Goal: Task Accomplishment & Management: Manage account settings

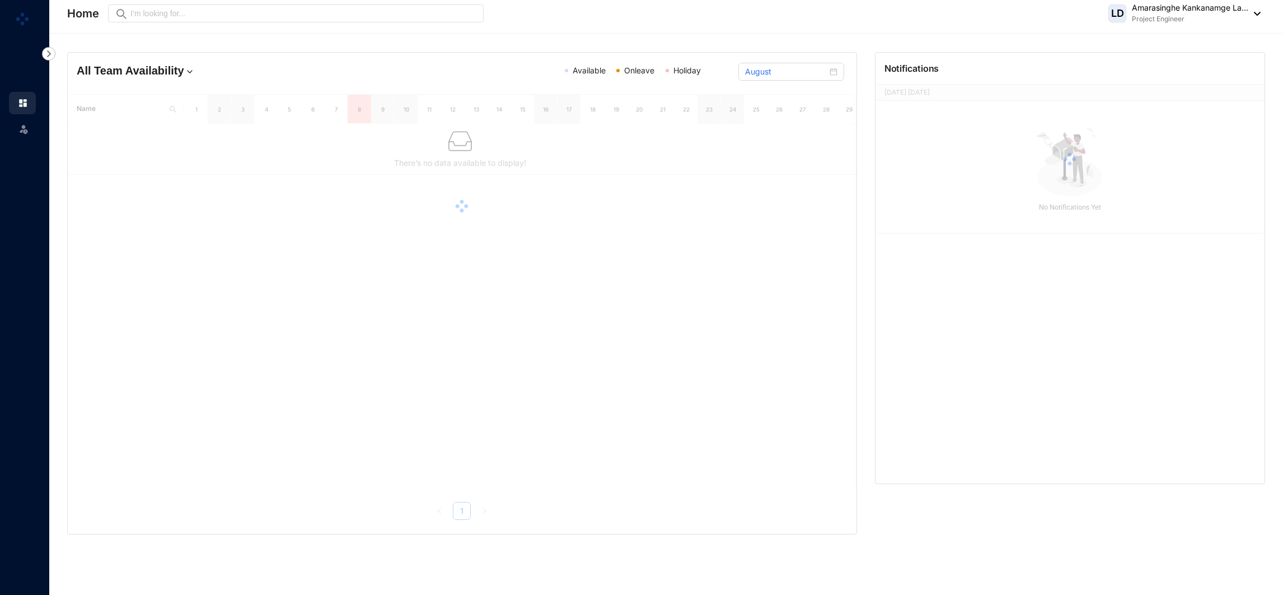
drag, startPoint x: 245, startPoint y: 146, endPoint x: 235, endPoint y: 53, distance: 93.5
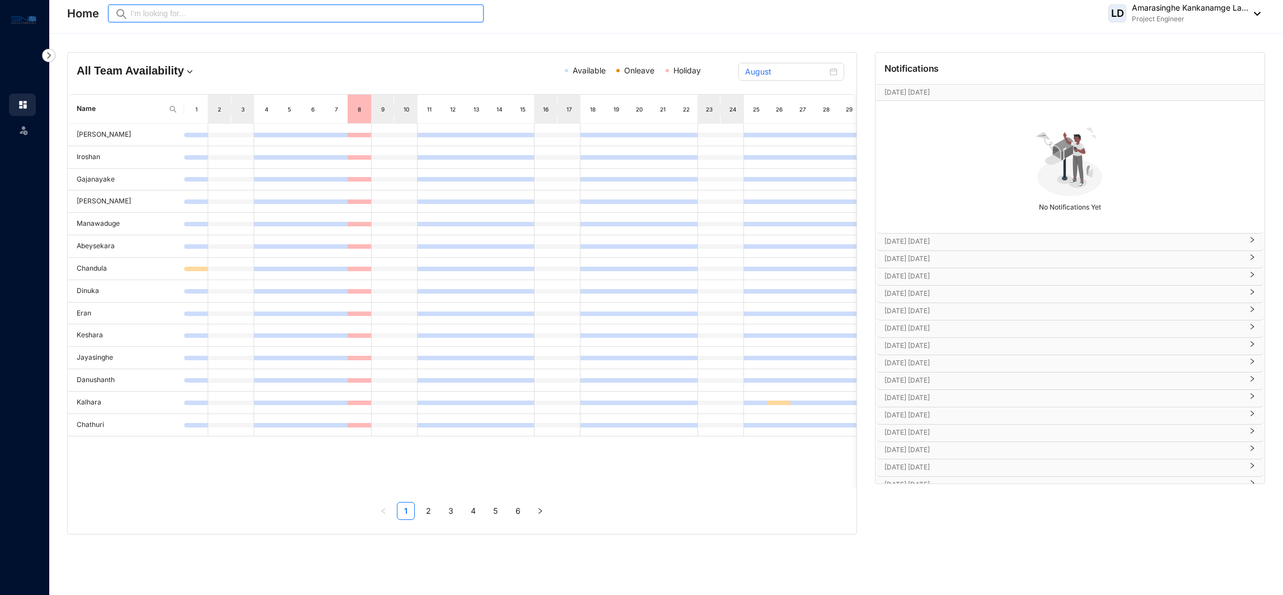
click at [235, 13] on input "text" at bounding box center [303, 13] width 347 height 12
type input "sanjaya"
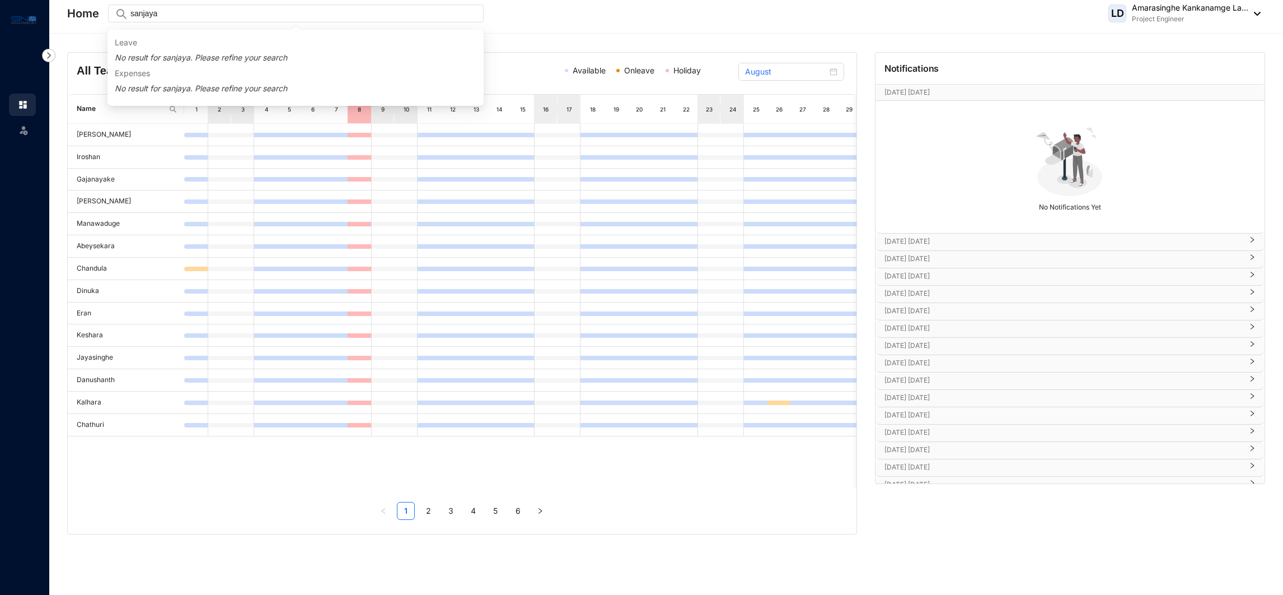
click at [194, 55] on p "No result for sanjaya. Please refine your search" at bounding box center [296, 57] width 362 height 11
click at [24, 124] on img at bounding box center [23, 129] width 11 height 11
click at [54, 55] on img at bounding box center [48, 55] width 13 height 13
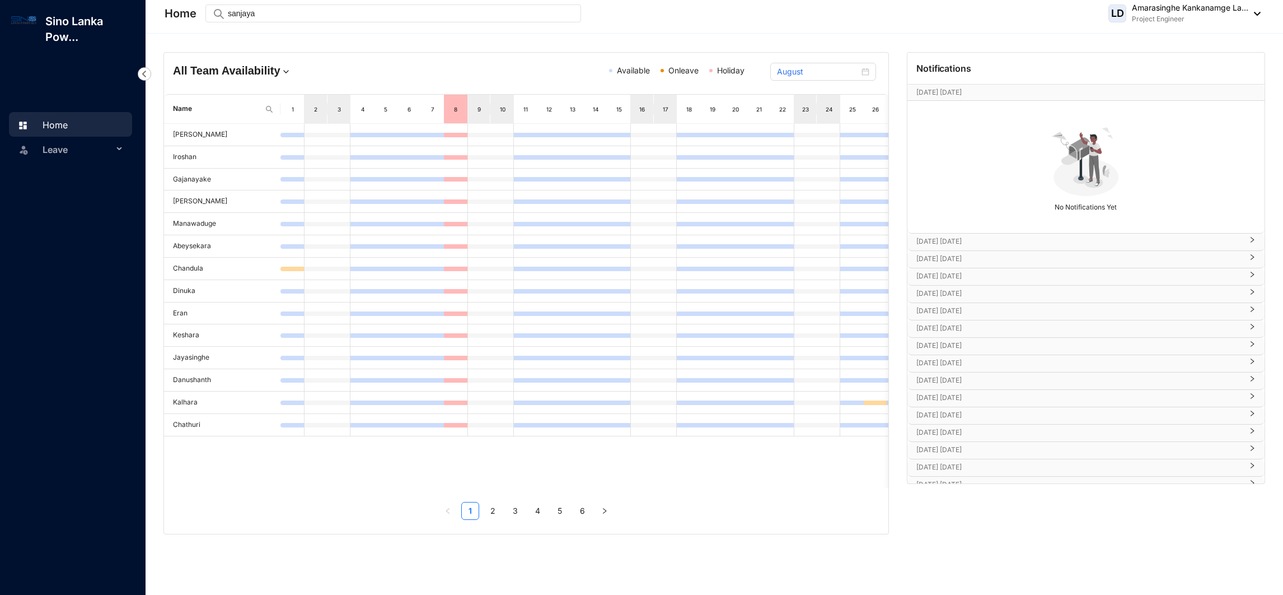
click at [70, 31] on p "Sino Lanka Pow..." at bounding box center [90, 28] width 109 height 31
click at [26, 24] on img at bounding box center [23, 19] width 25 height 13
click at [280, 83] on div "All Team Availability" at bounding box center [290, 73] width 235 height 21
click at [280, 78] on div "All Team Availability" at bounding box center [290, 73] width 235 height 21
click at [280, 73] on img at bounding box center [285, 71] width 11 height 11
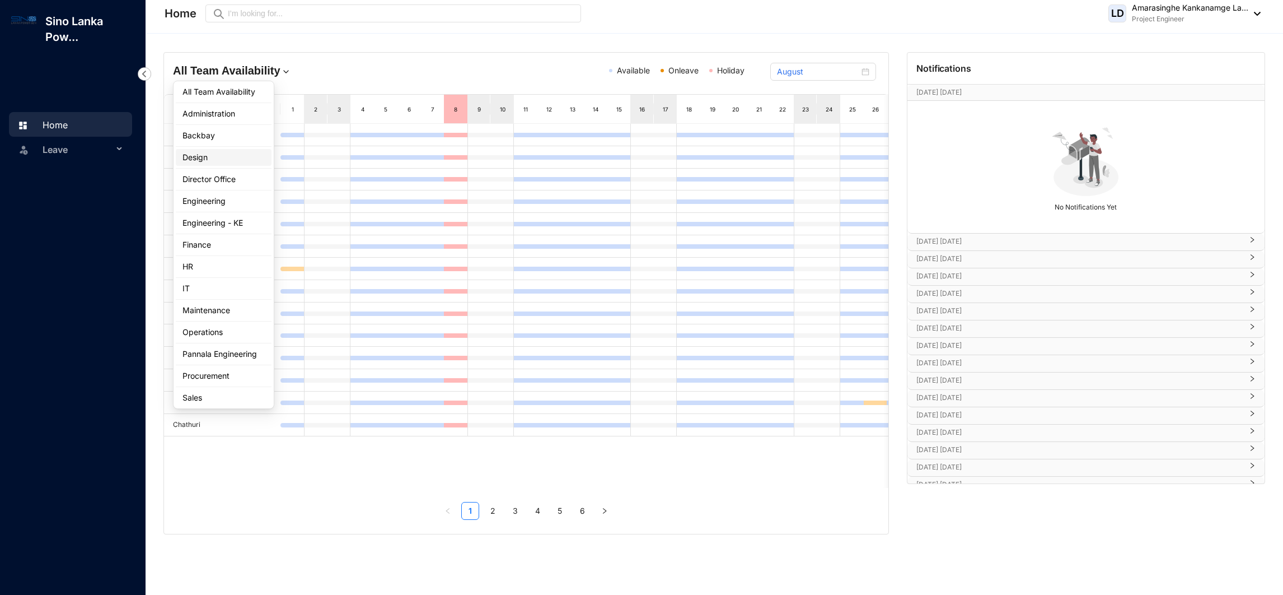
click at [238, 157] on div "Design" at bounding box center [224, 157] width 82 height 11
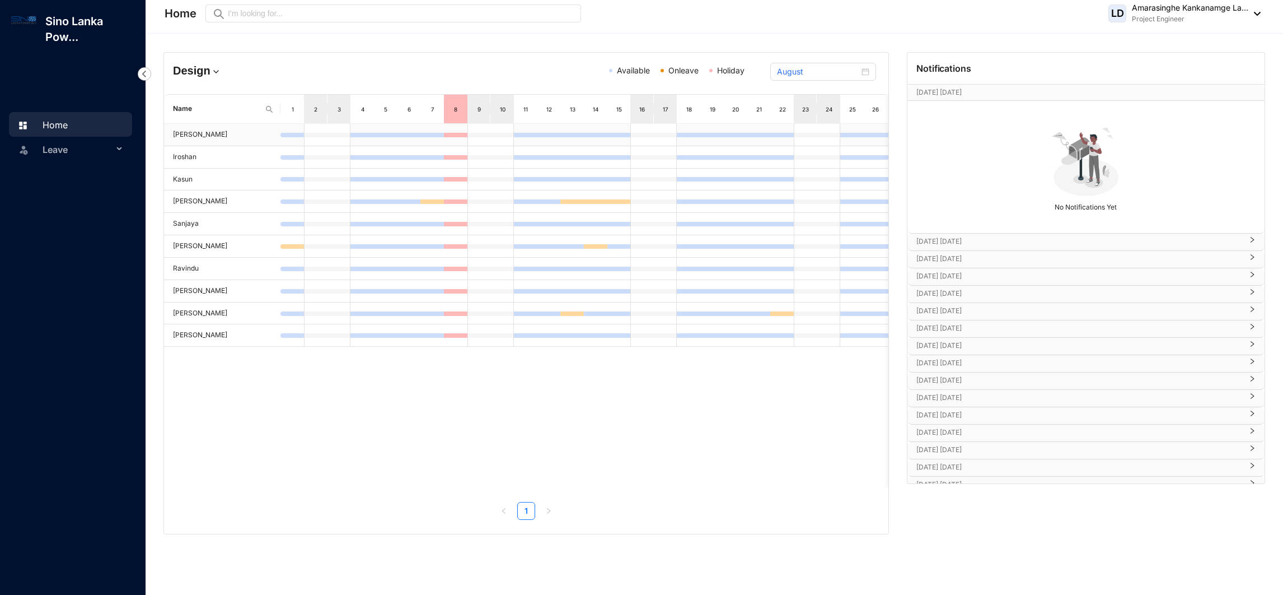
click at [195, 139] on td "[PERSON_NAME]" at bounding box center [222, 135] width 116 height 22
click at [183, 186] on td "Kasun" at bounding box center [222, 180] width 116 height 22
drag, startPoint x: 183, startPoint y: 186, endPoint x: 193, endPoint y: 264, distance: 79.0
click at [193, 264] on td "Ravindu" at bounding box center [222, 269] width 116 height 22
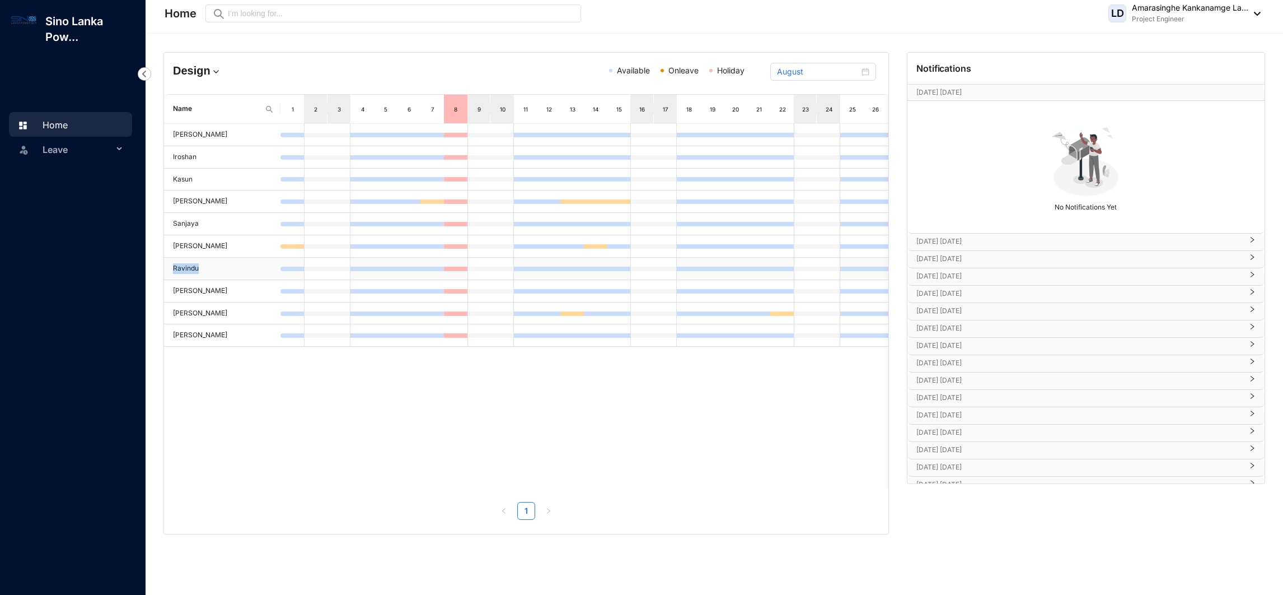
click at [193, 264] on td "Ravindu" at bounding box center [222, 269] width 116 height 22
drag, startPoint x: 193, startPoint y: 264, endPoint x: 192, endPoint y: 285, distance: 20.7
click at [192, 285] on td "[PERSON_NAME]" at bounding box center [222, 291] width 116 height 22
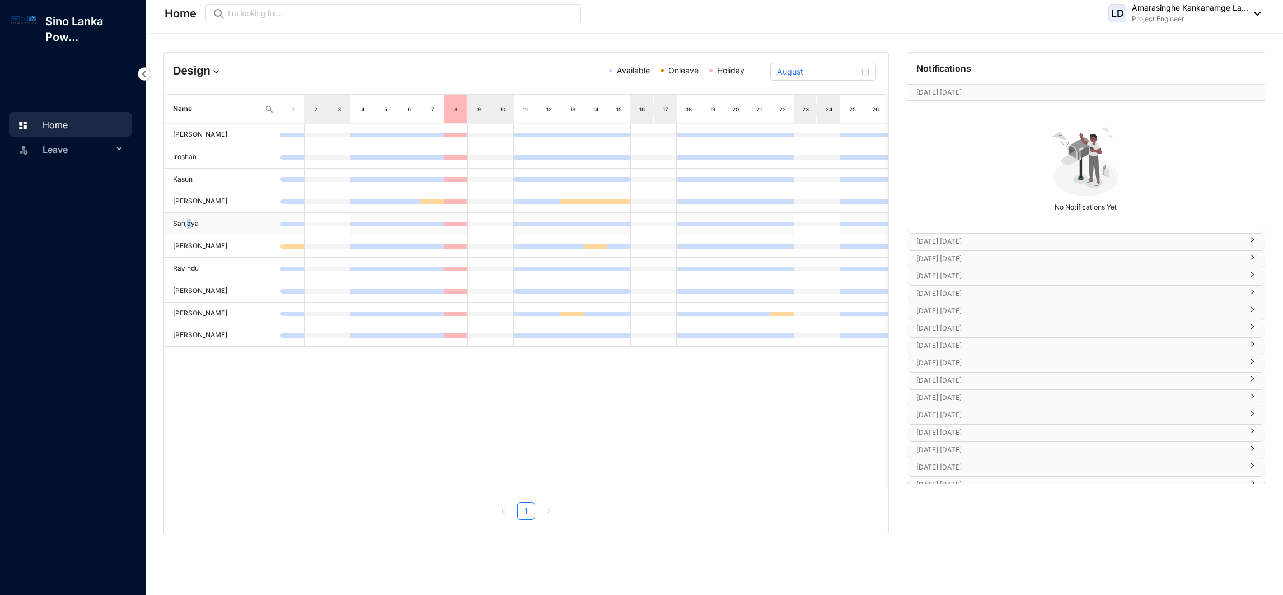
drag, startPoint x: 192, startPoint y: 285, endPoint x: 189, endPoint y: 225, distance: 60.6
click at [189, 225] on td "Sanjaya" at bounding box center [222, 224] width 116 height 22
drag, startPoint x: 189, startPoint y: 225, endPoint x: 869, endPoint y: 74, distance: 696.6
click at [869, 74] on div "August" at bounding box center [823, 72] width 106 height 18
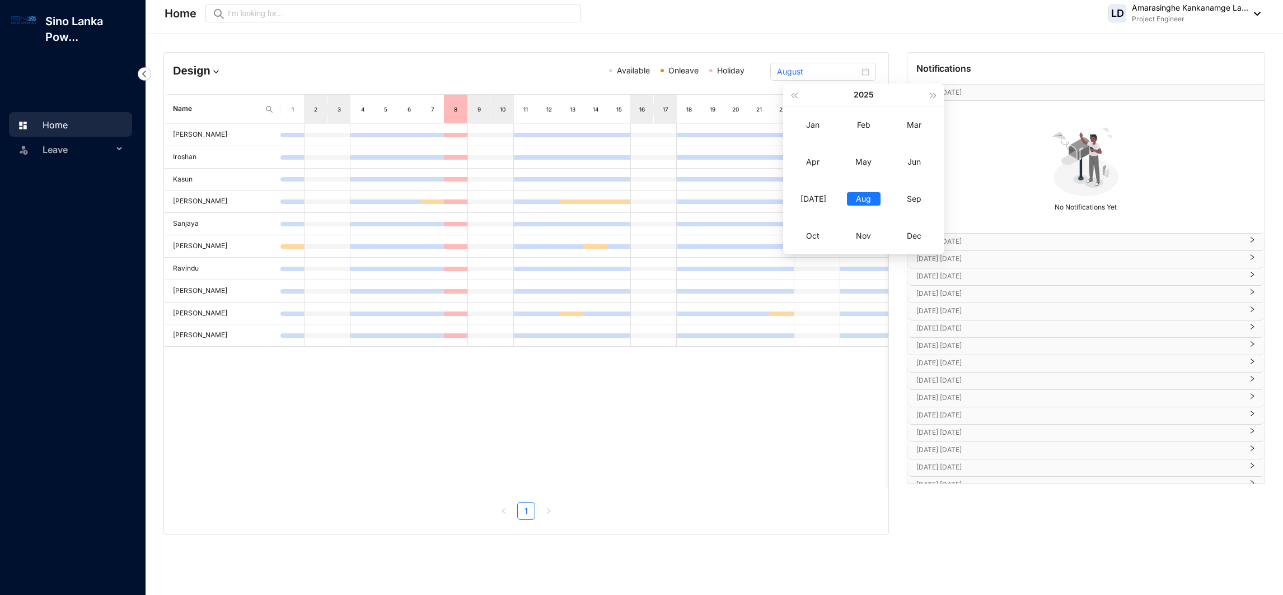
click at [1203, 29] on header "Home Preview [PERSON_NAME] Kankanamge La... Project Engineer" at bounding box center [715, 17] width 1137 height 34
click at [1266, 12] on header "Home Preview [PERSON_NAME] Kankanamge La... Project Engineer" at bounding box center [715, 17] width 1137 height 34
click at [1257, 12] on img at bounding box center [1255, 14] width 12 height 4
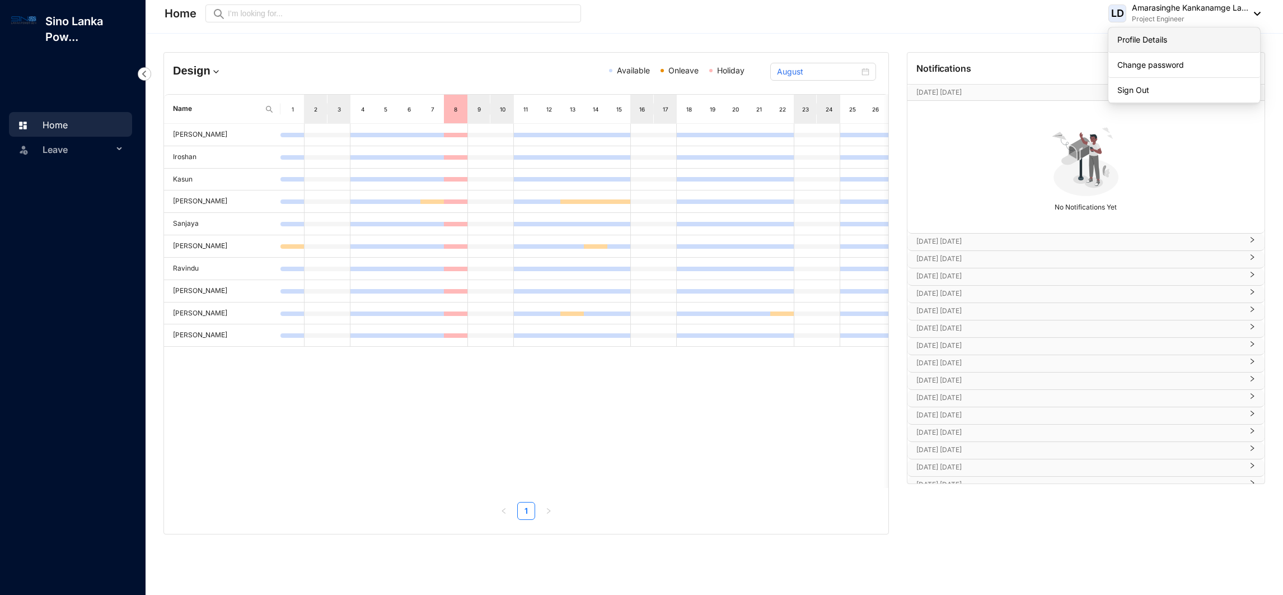
click at [1183, 39] on link "Profile Details" at bounding box center [1184, 39] width 134 height 11
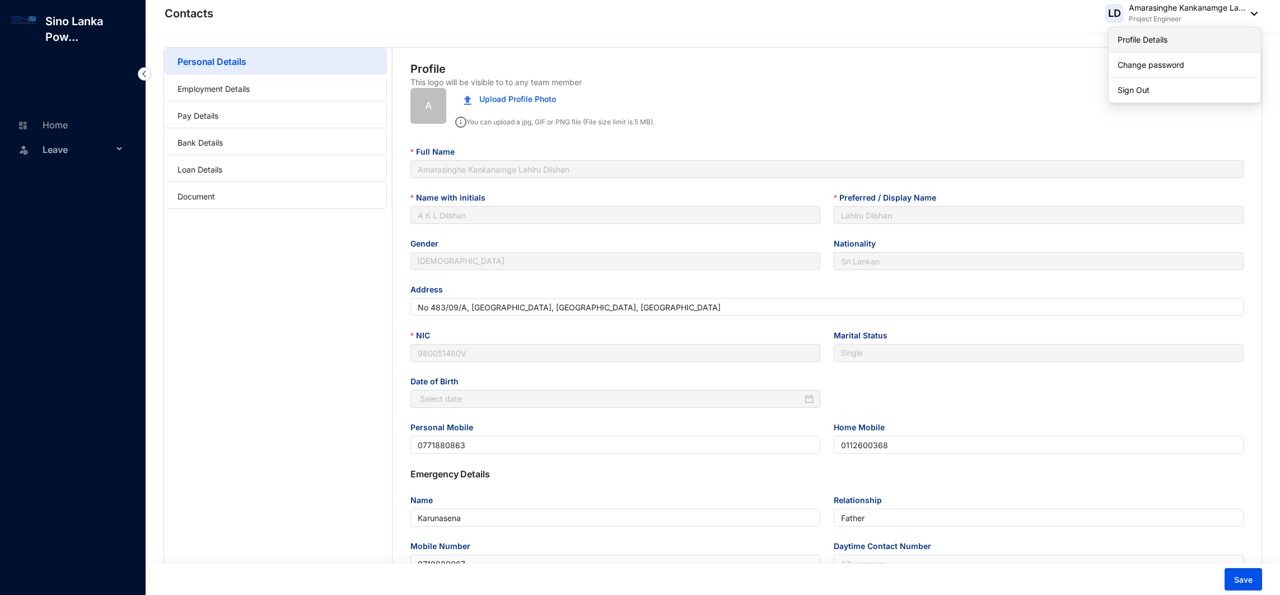
type input "[DATE]"
click at [539, 258] on span "[DEMOGRAPHIC_DATA]" at bounding box center [615, 260] width 396 height 17
click at [483, 206] on div "Name with initials" at bounding box center [615, 198] width 410 height 15
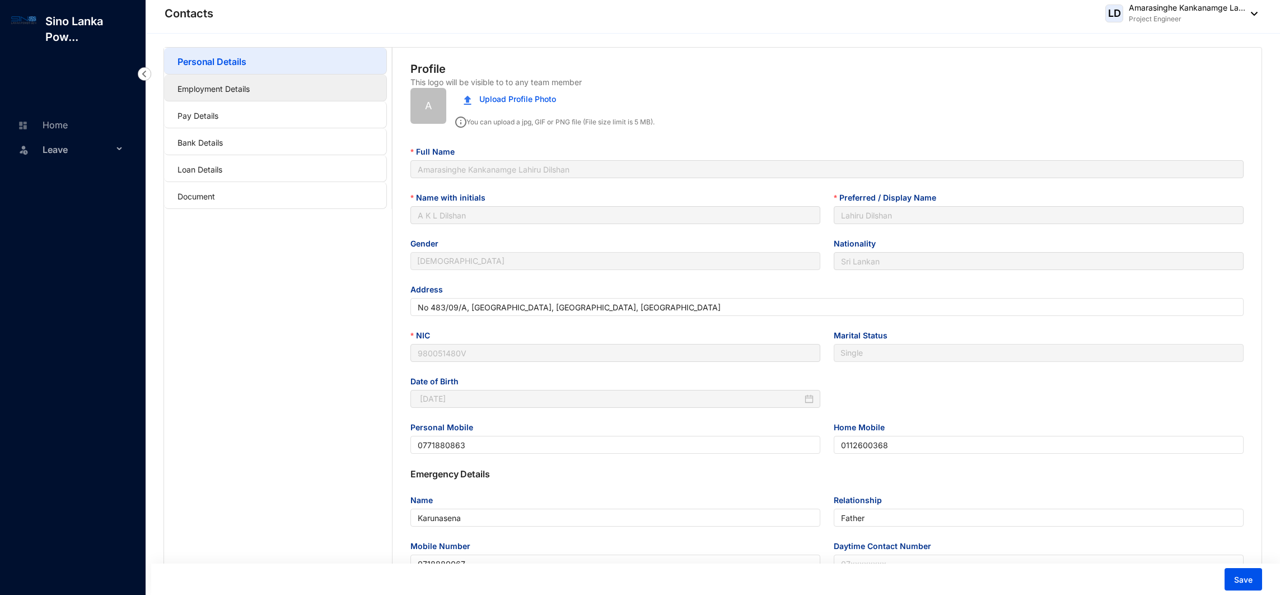
click at [250, 92] on link "Employment Details" at bounding box center [213, 89] width 72 height 10
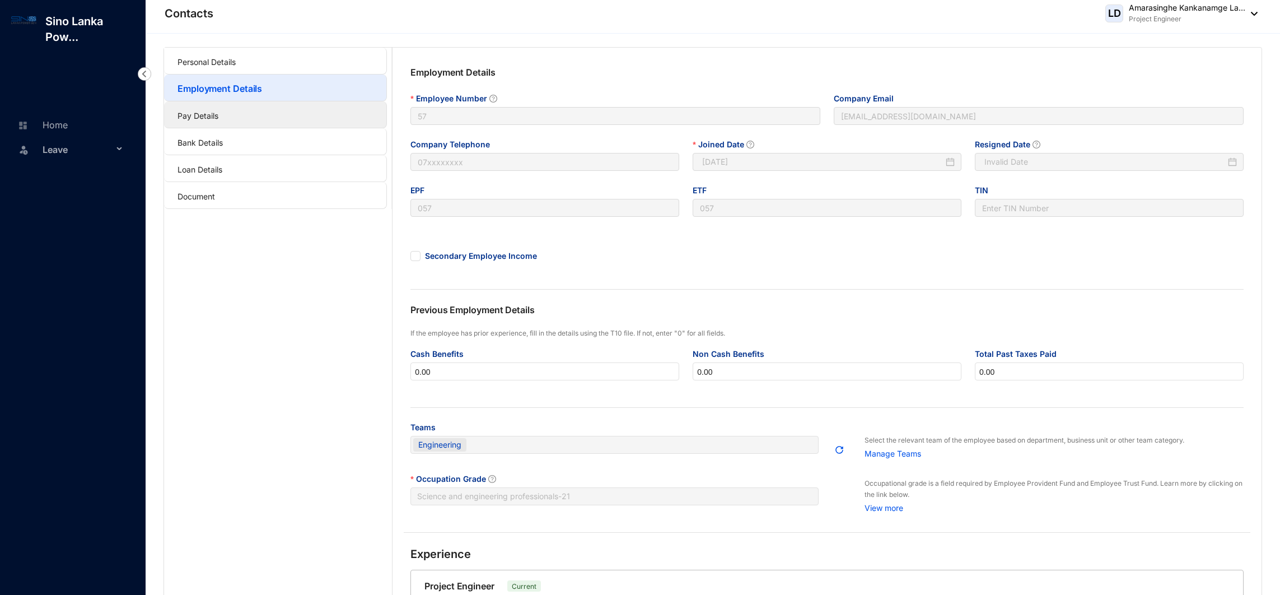
click at [218, 112] on link "Pay Details" at bounding box center [197, 116] width 41 height 10
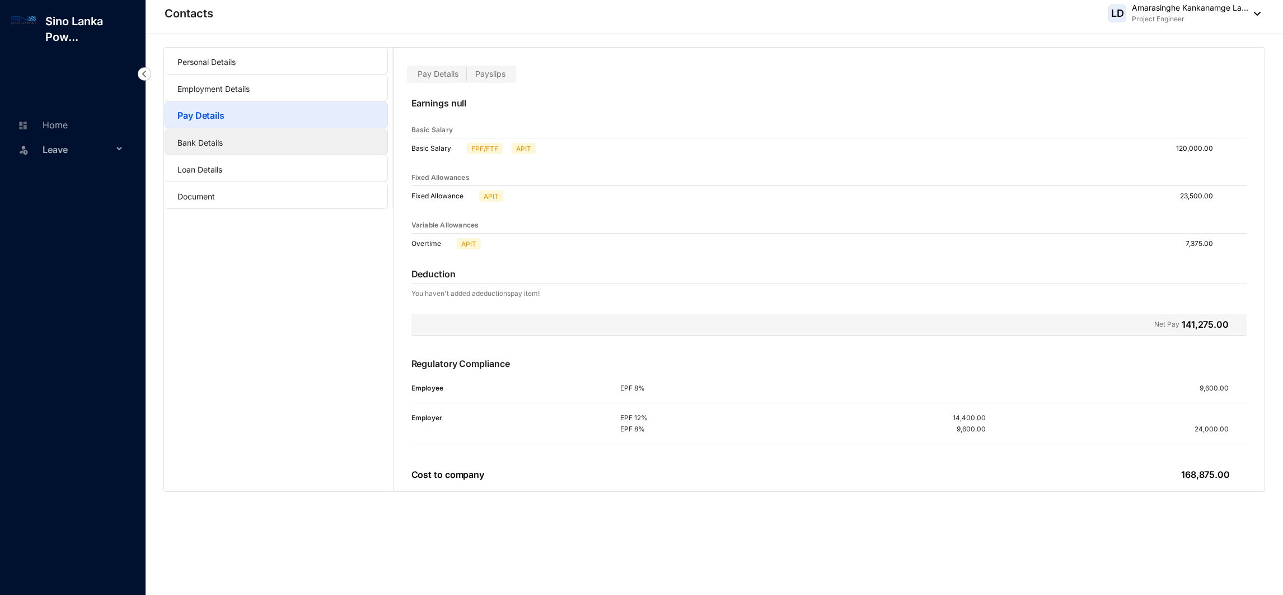
click at [177, 138] on link "Bank Details" at bounding box center [199, 143] width 45 height 10
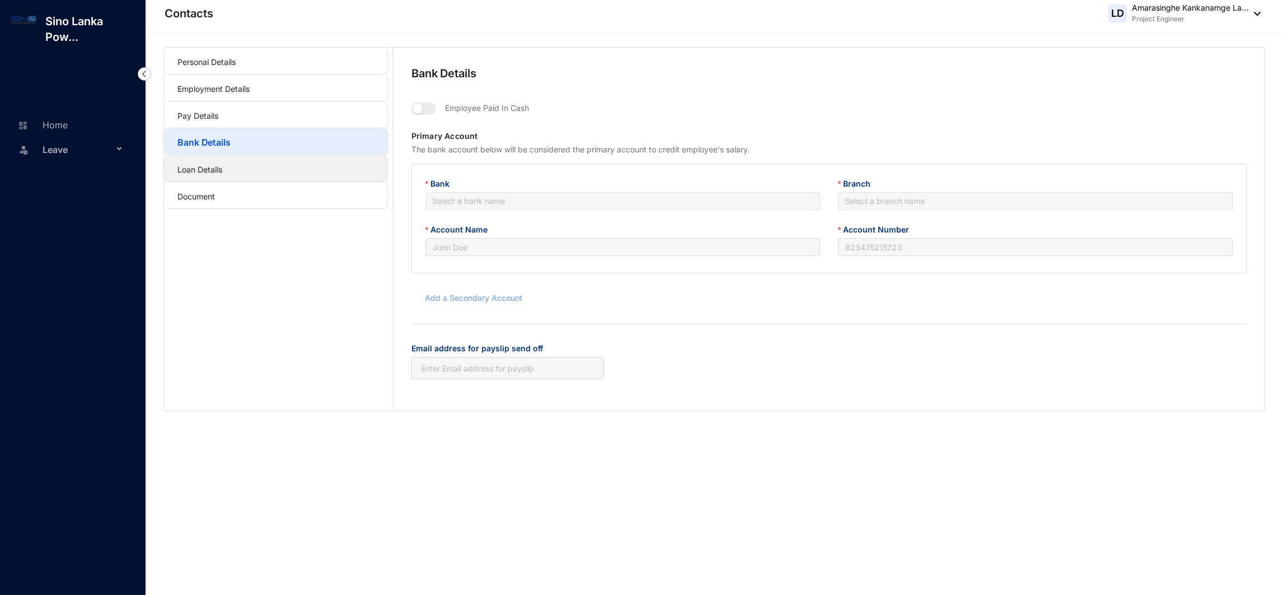
type input "A. K. L. [GEOGRAPHIC_DATA]"
type input "174200120020170"
type input "[EMAIL_ADDRESS][DOMAIN_NAME]"
click at [190, 165] on link "Loan Details" at bounding box center [199, 170] width 45 height 10
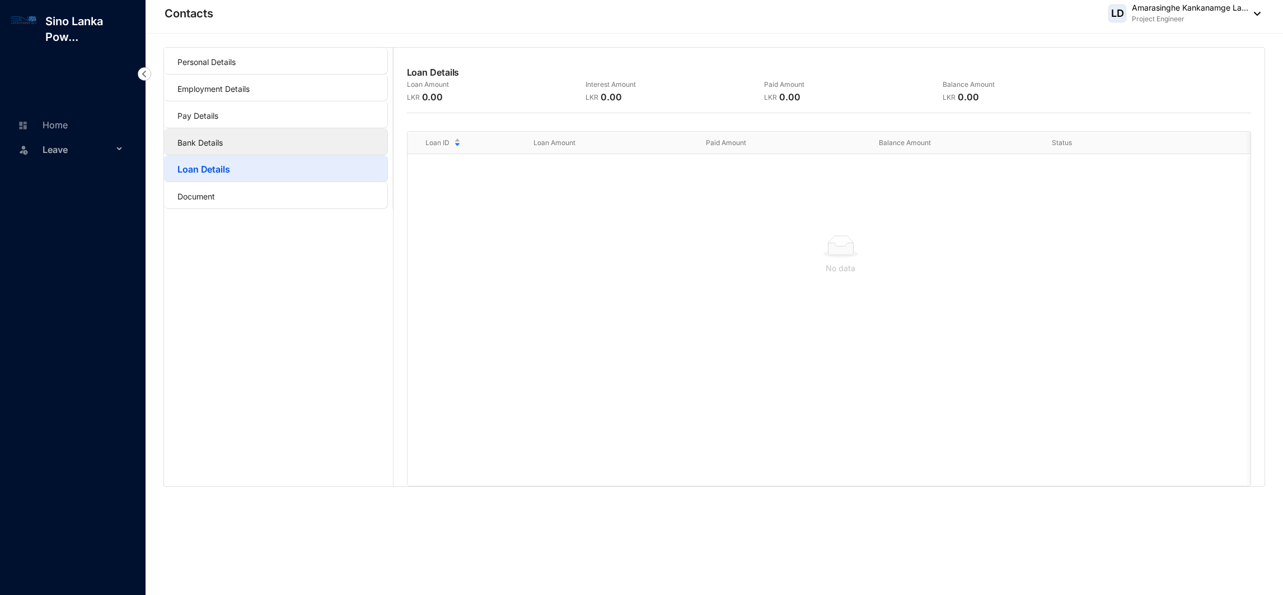
click at [210, 142] on link "Bank Details" at bounding box center [199, 143] width 45 height 10
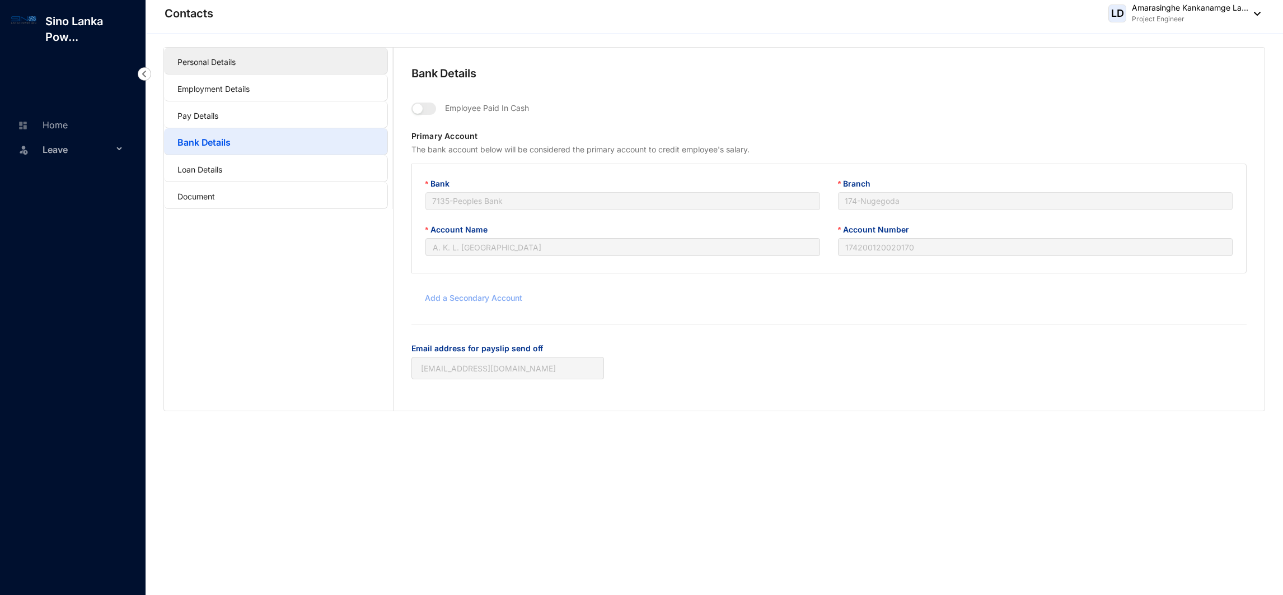
click at [236, 57] on link "Personal Details" at bounding box center [206, 62] width 58 height 10
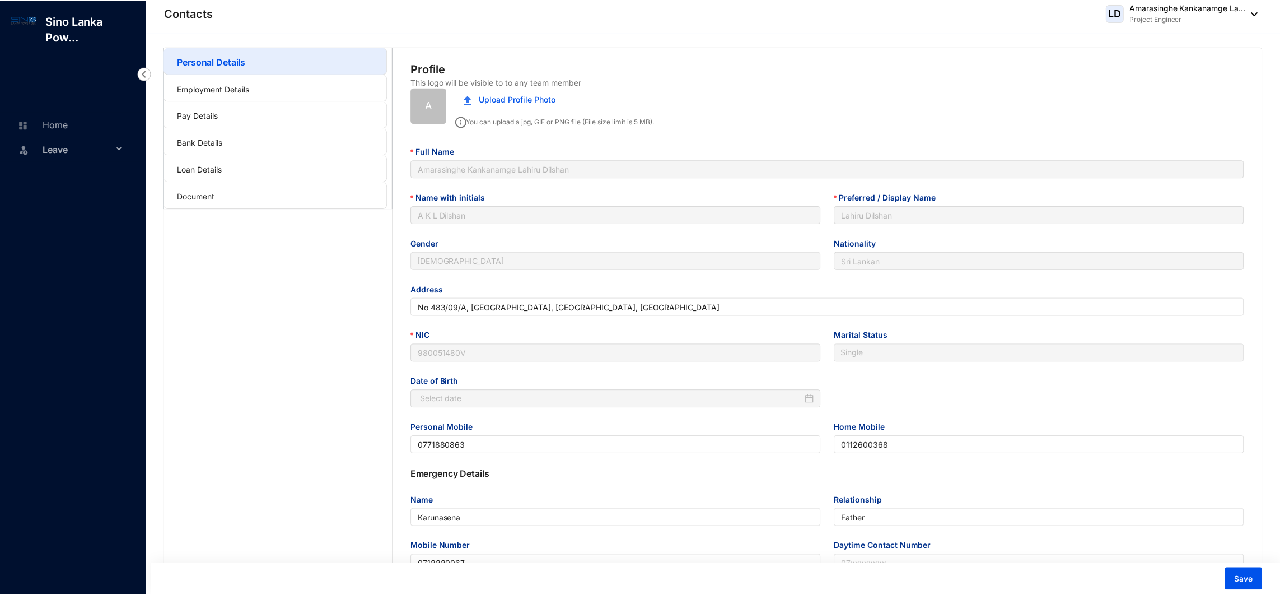
type input "[DATE]"
click at [229, 93] on link "Employment Details" at bounding box center [213, 89] width 72 height 10
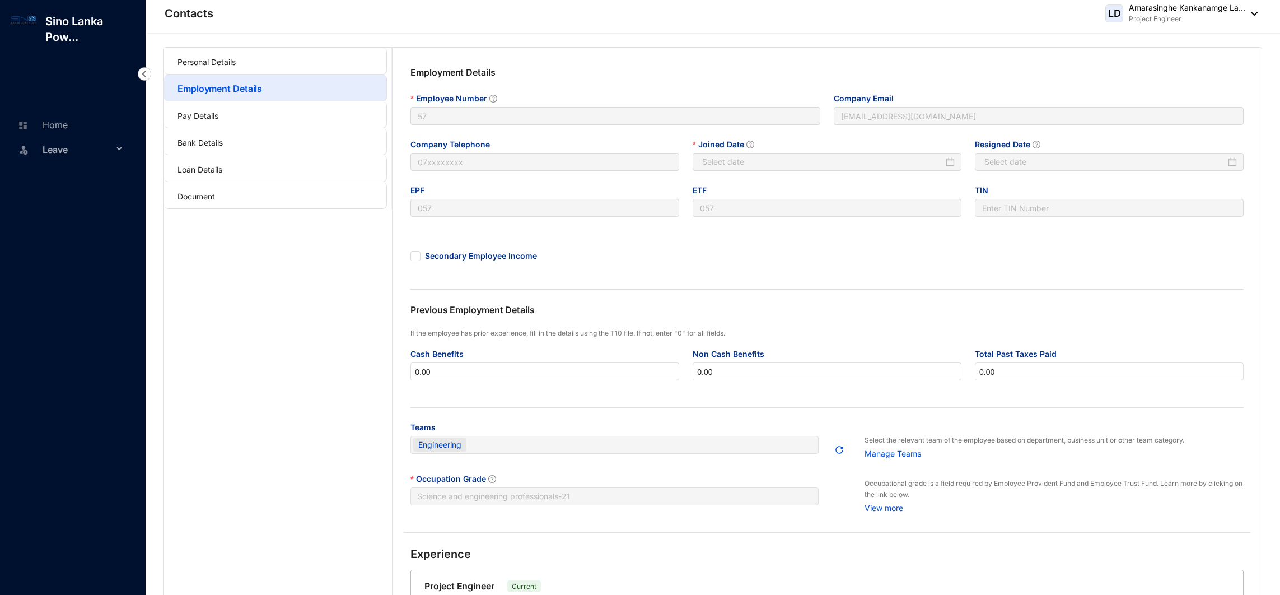
type input "[DATE]"
type input "Invalid Date"
